Goal: Navigation & Orientation: Find specific page/section

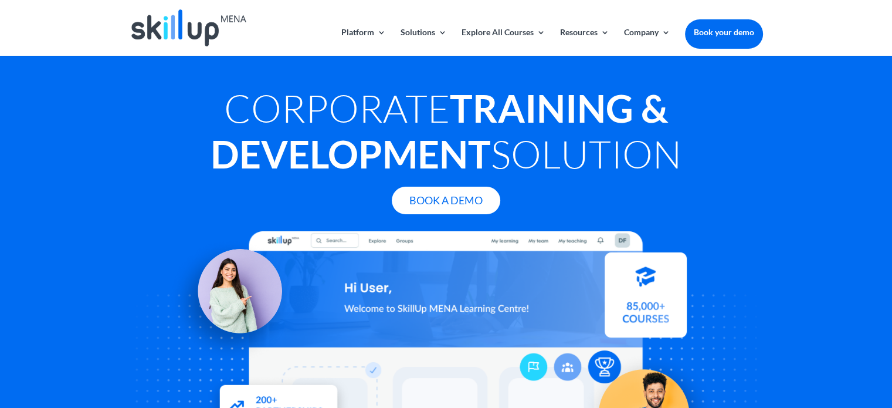
click at [42, 169] on div "Corporate Training & Development Solution Book A Demo" at bounding box center [446, 249] width 892 height 387
click at [81, 246] on div "Corporate Training & Development Solution Book A Demo" at bounding box center [446, 249] width 892 height 387
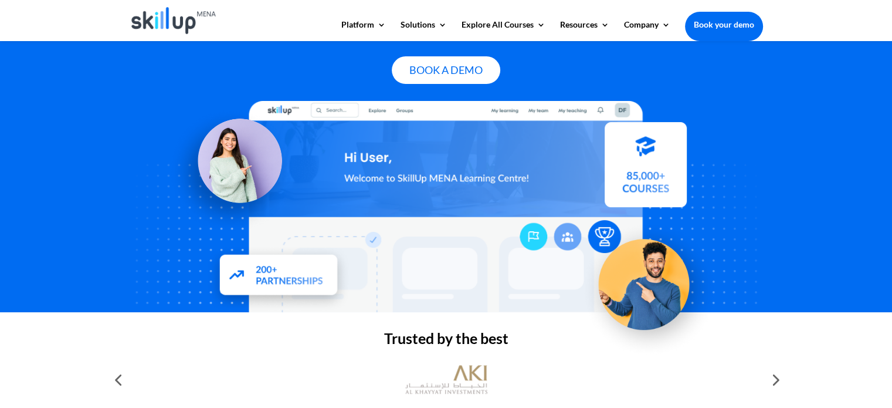
scroll to position [114, 0]
